Goal: Transaction & Acquisition: Download file/media

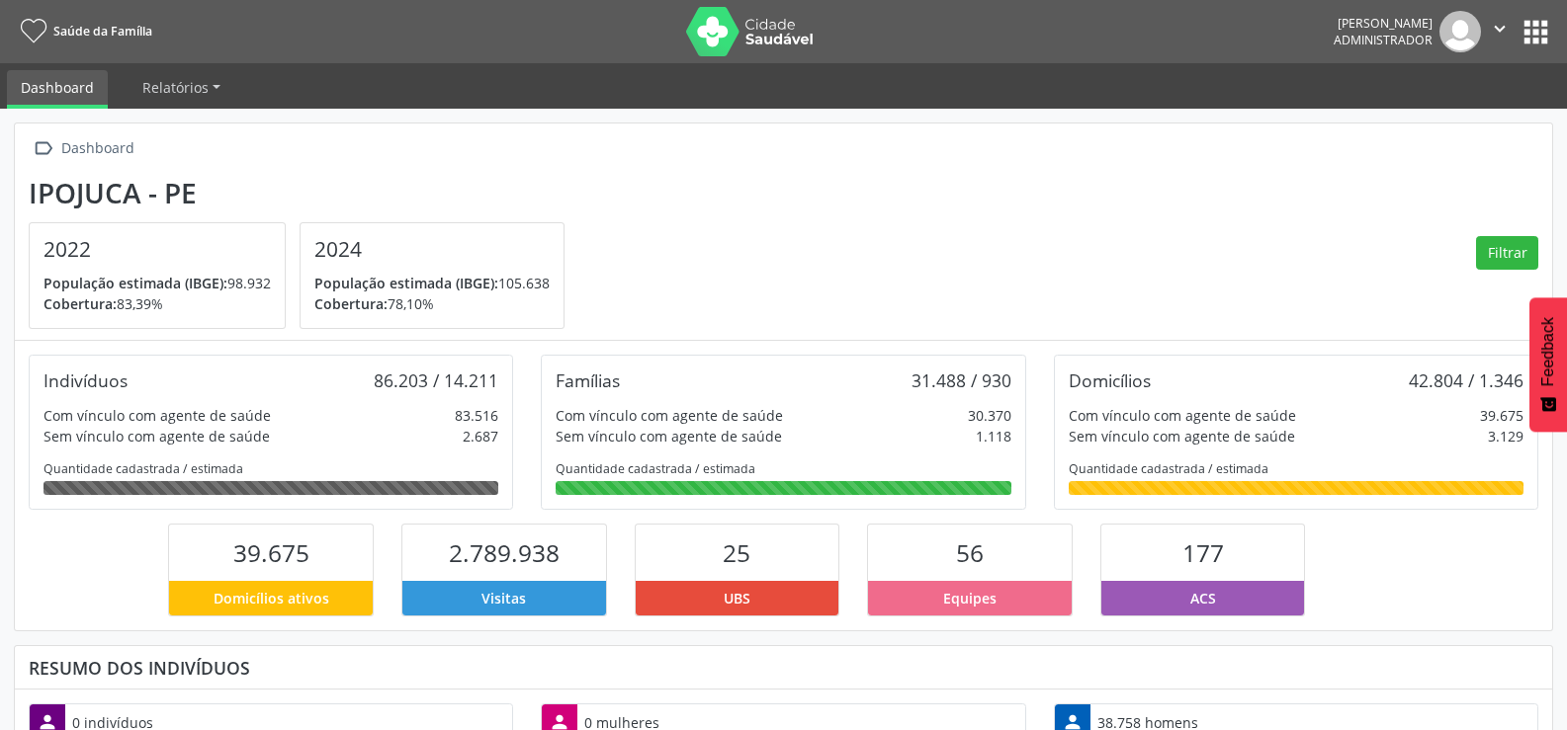
scroll to position [328, 513]
click at [1525, 38] on button "apps" at bounding box center [1535, 32] width 35 height 35
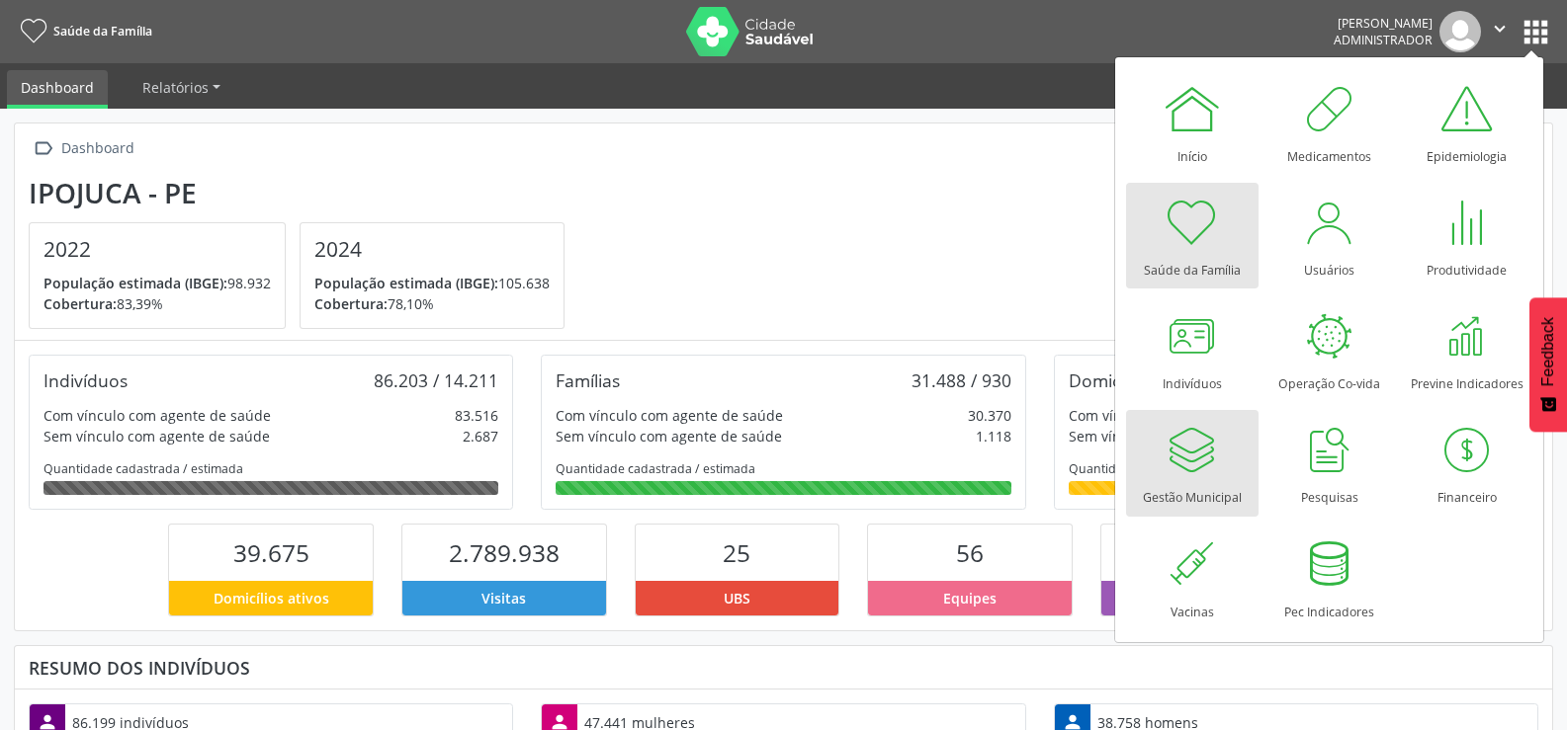
click at [1209, 448] on div at bounding box center [1191, 449] width 59 height 59
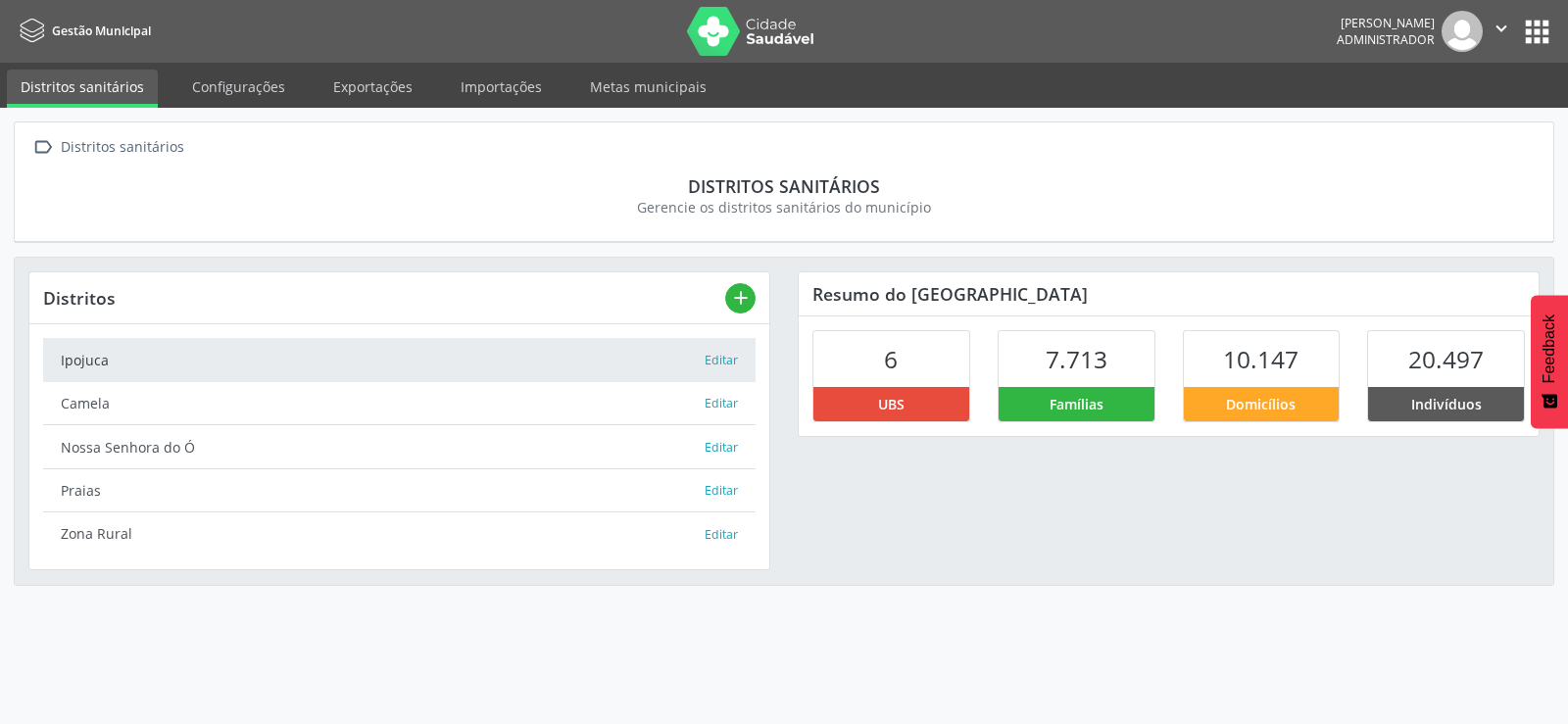
click at [374, 93] on link "Exportações" at bounding box center [373, 86] width 107 height 35
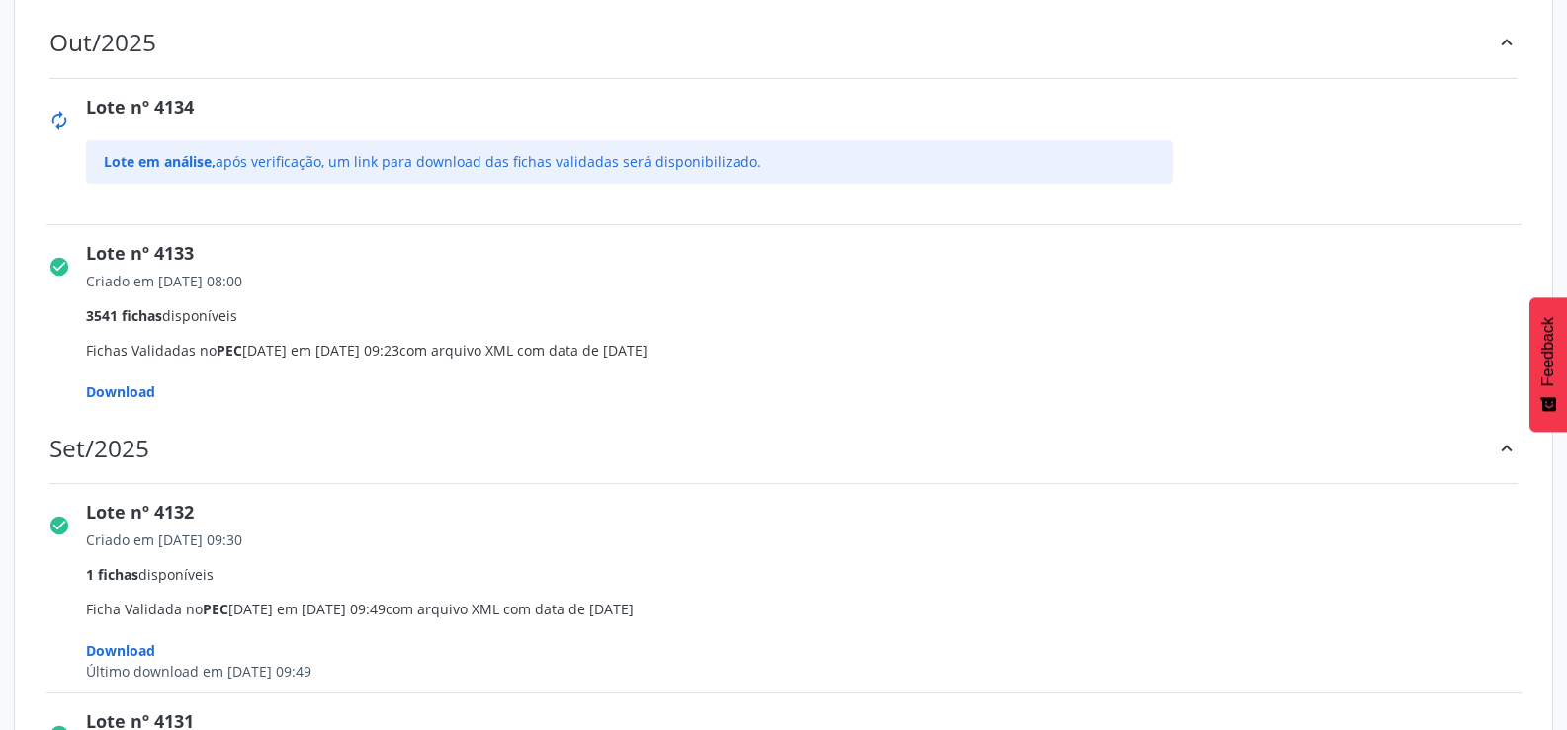
scroll to position [395, 0]
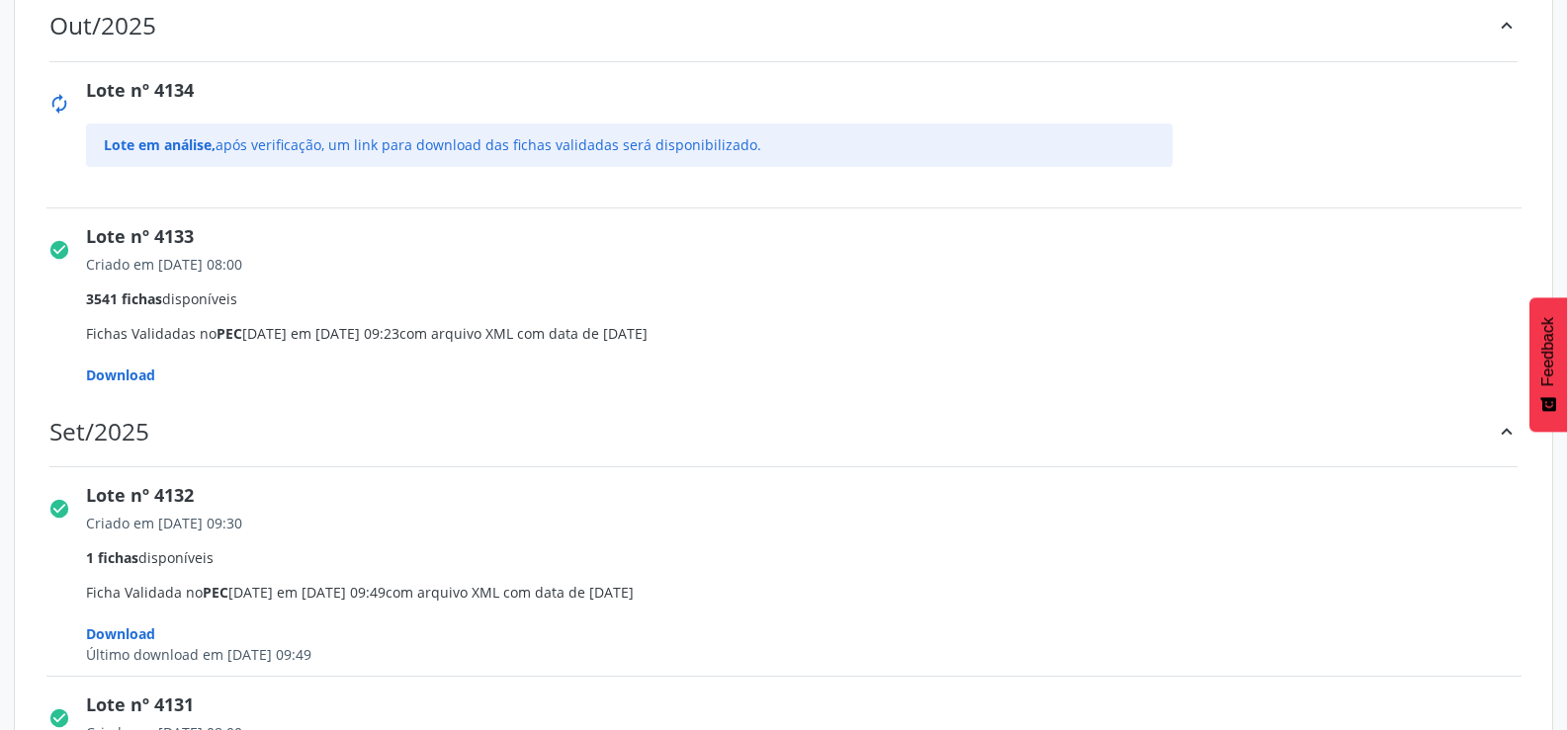
click at [119, 373] on span "Download" at bounding box center [120, 375] width 69 height 19
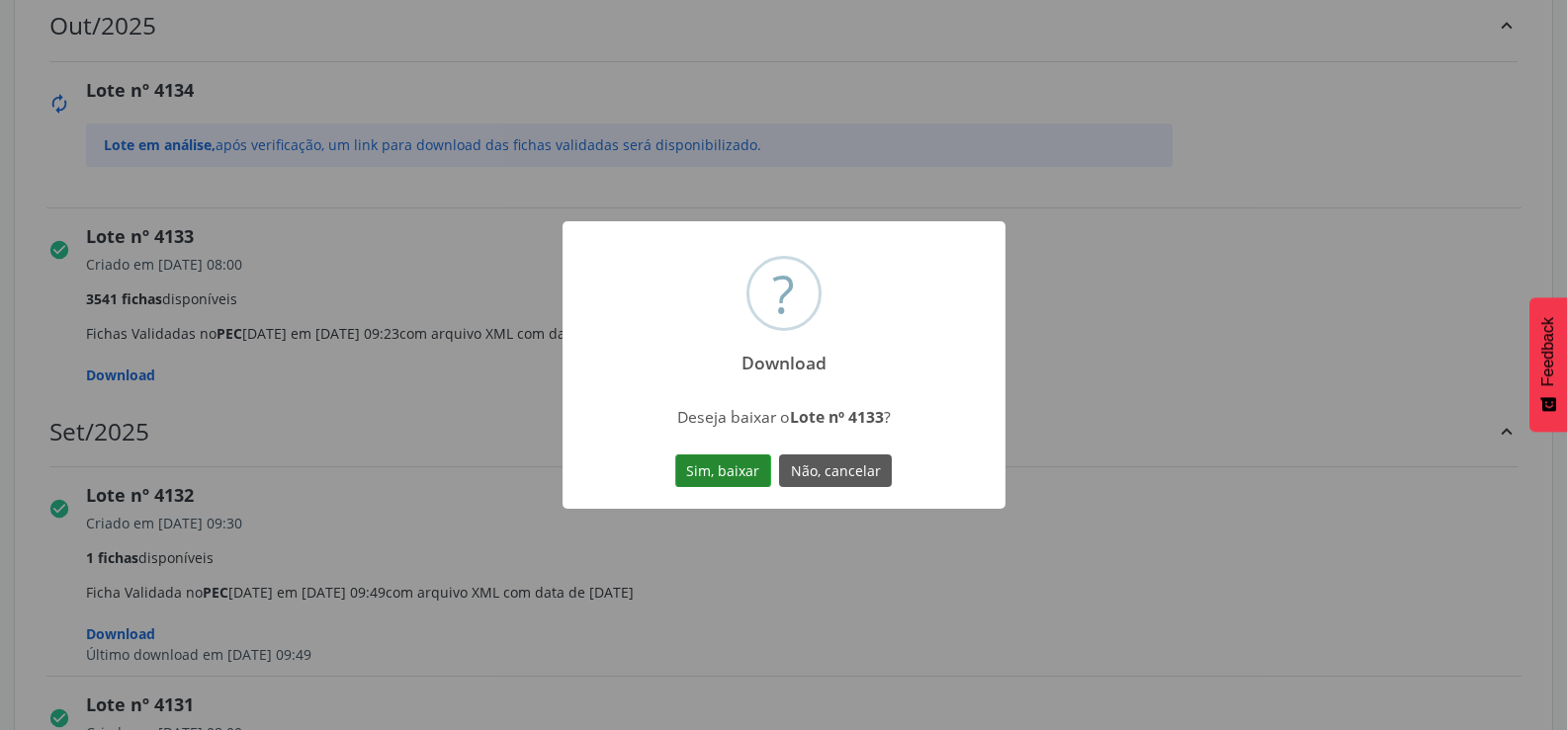
click at [689, 465] on button "Sim, baixar" at bounding box center [723, 472] width 96 height 34
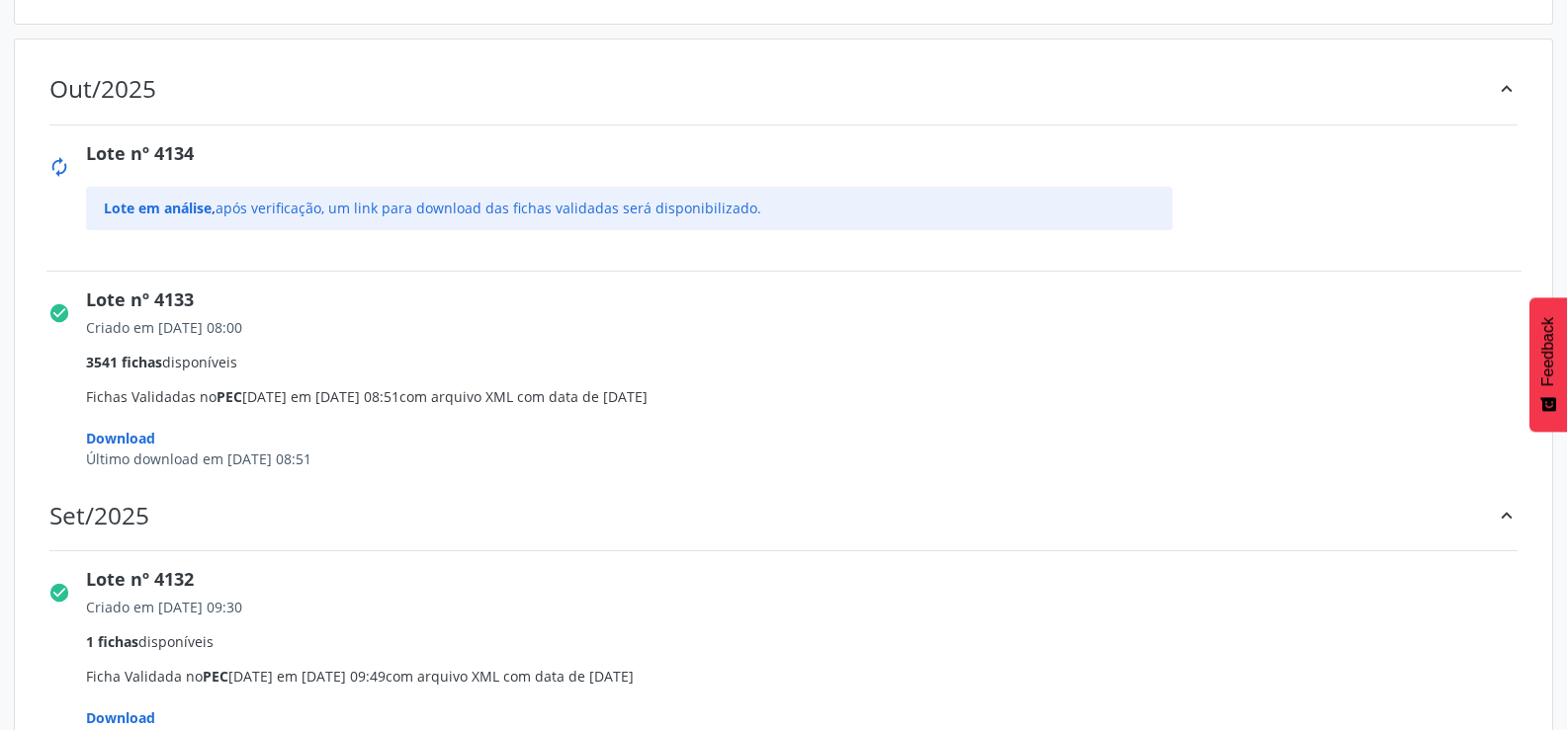
scroll to position [297, 0]
